Goal: Task Accomplishment & Management: Manage account settings

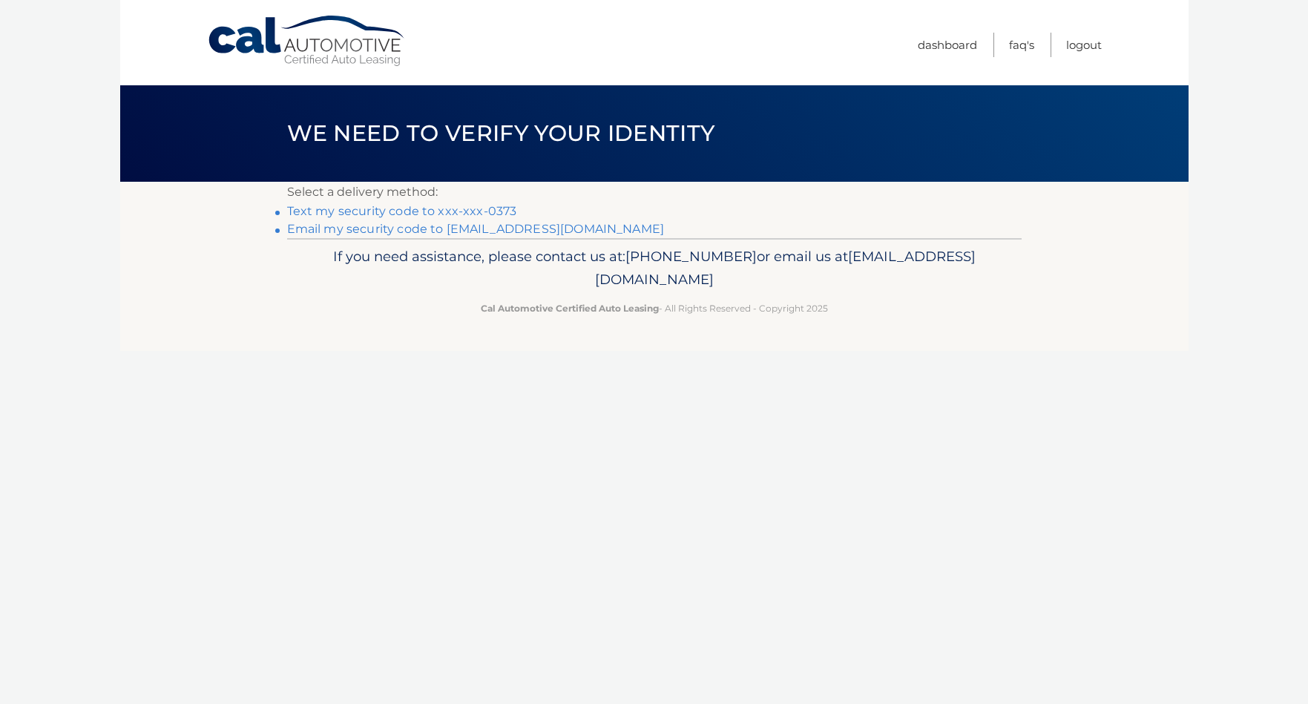
click at [491, 214] on link "Text my security code to xxx-xxx-0373" at bounding box center [402, 211] width 230 height 14
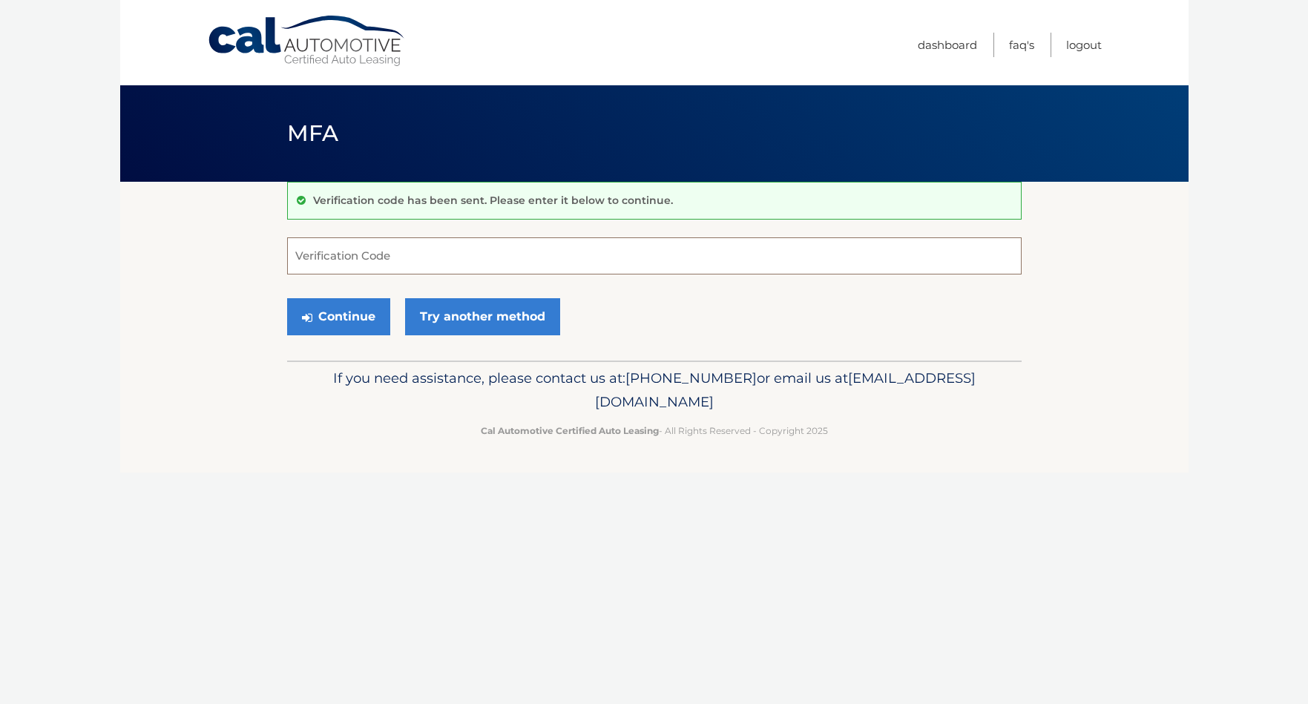
click at [461, 263] on input "Verification Code" at bounding box center [654, 255] width 734 height 37
type input "591837"
click at [338, 316] on button "Continue" at bounding box center [338, 316] width 103 height 37
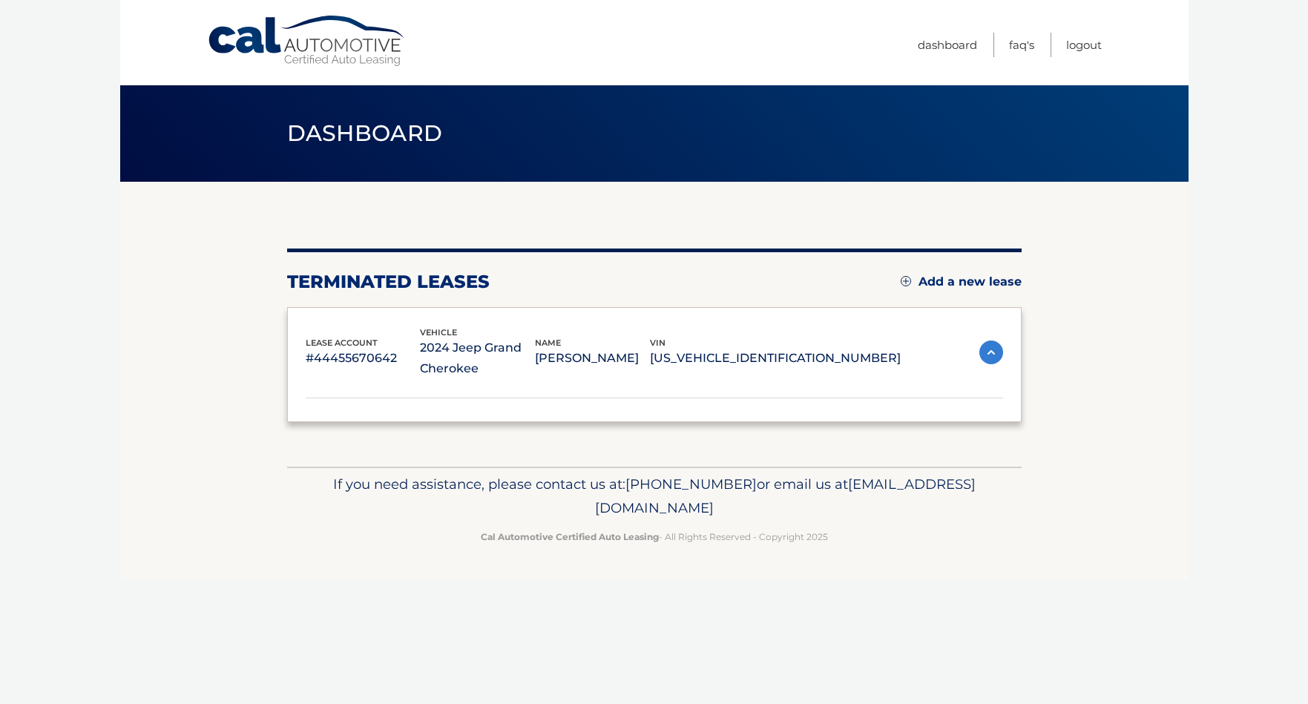
click at [358, 323] on div "lease account #44455670642 vehicle 2024 Jeep Grand Cherokee name [PERSON_NAME] …" at bounding box center [654, 364] width 734 height 115
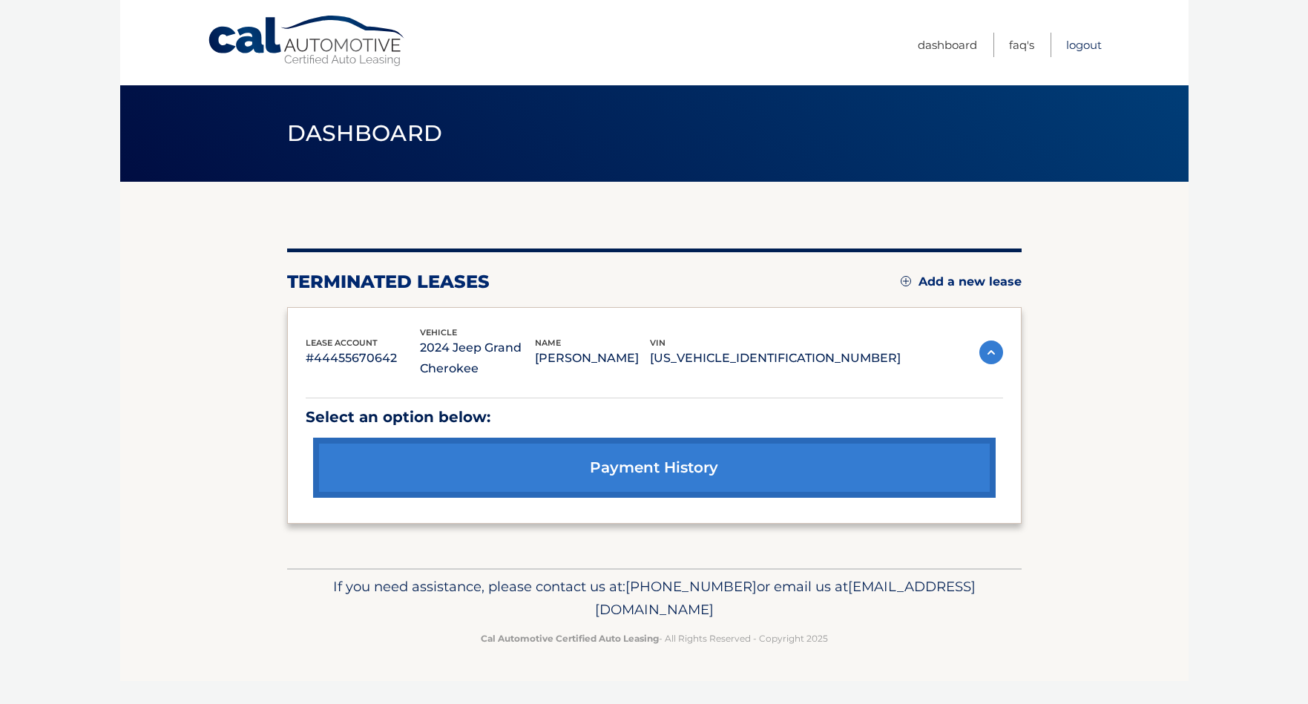
click at [1085, 39] on link "Logout" at bounding box center [1084, 45] width 36 height 24
